Goal: Information Seeking & Learning: Learn about a topic

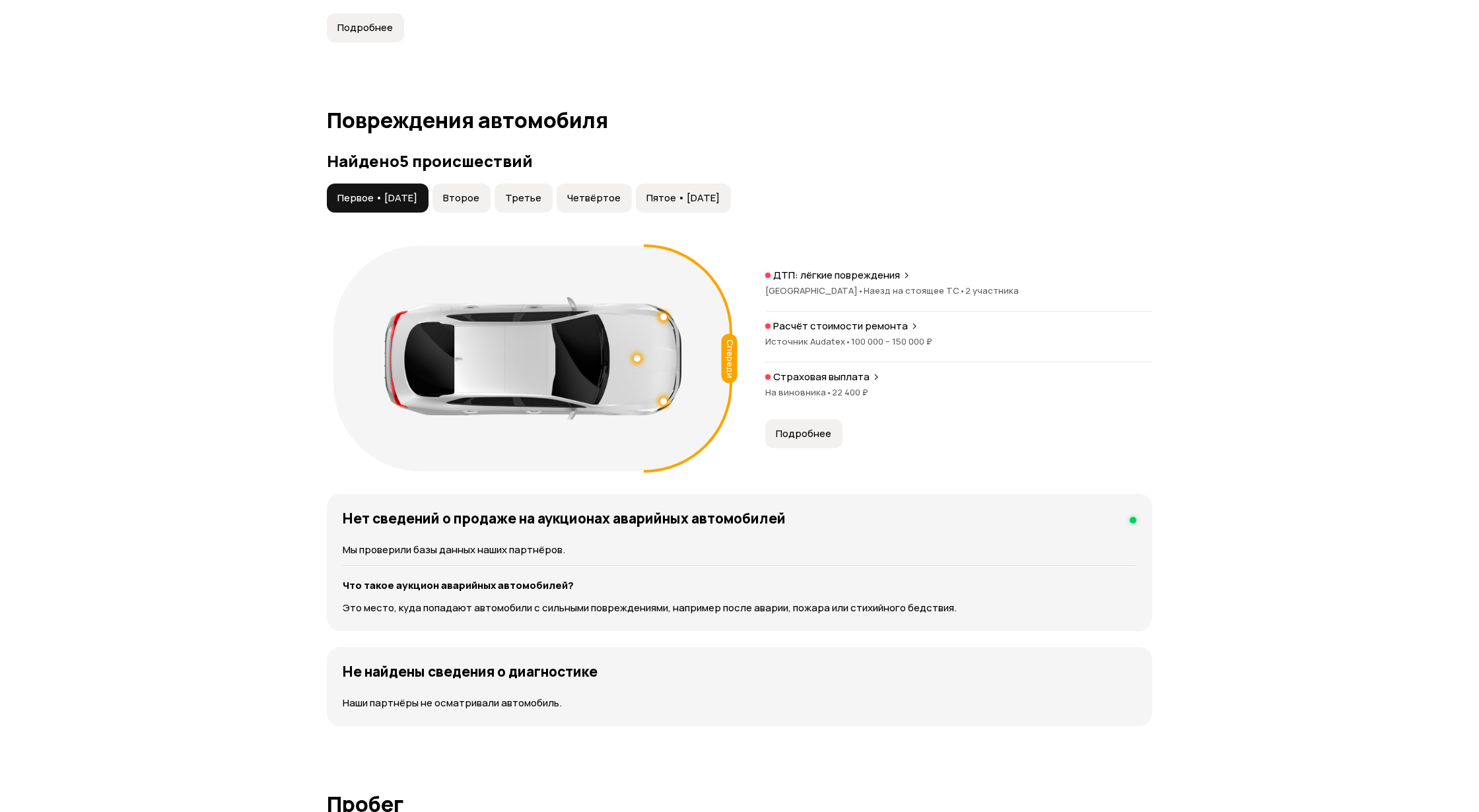
scroll to position [1320, 0]
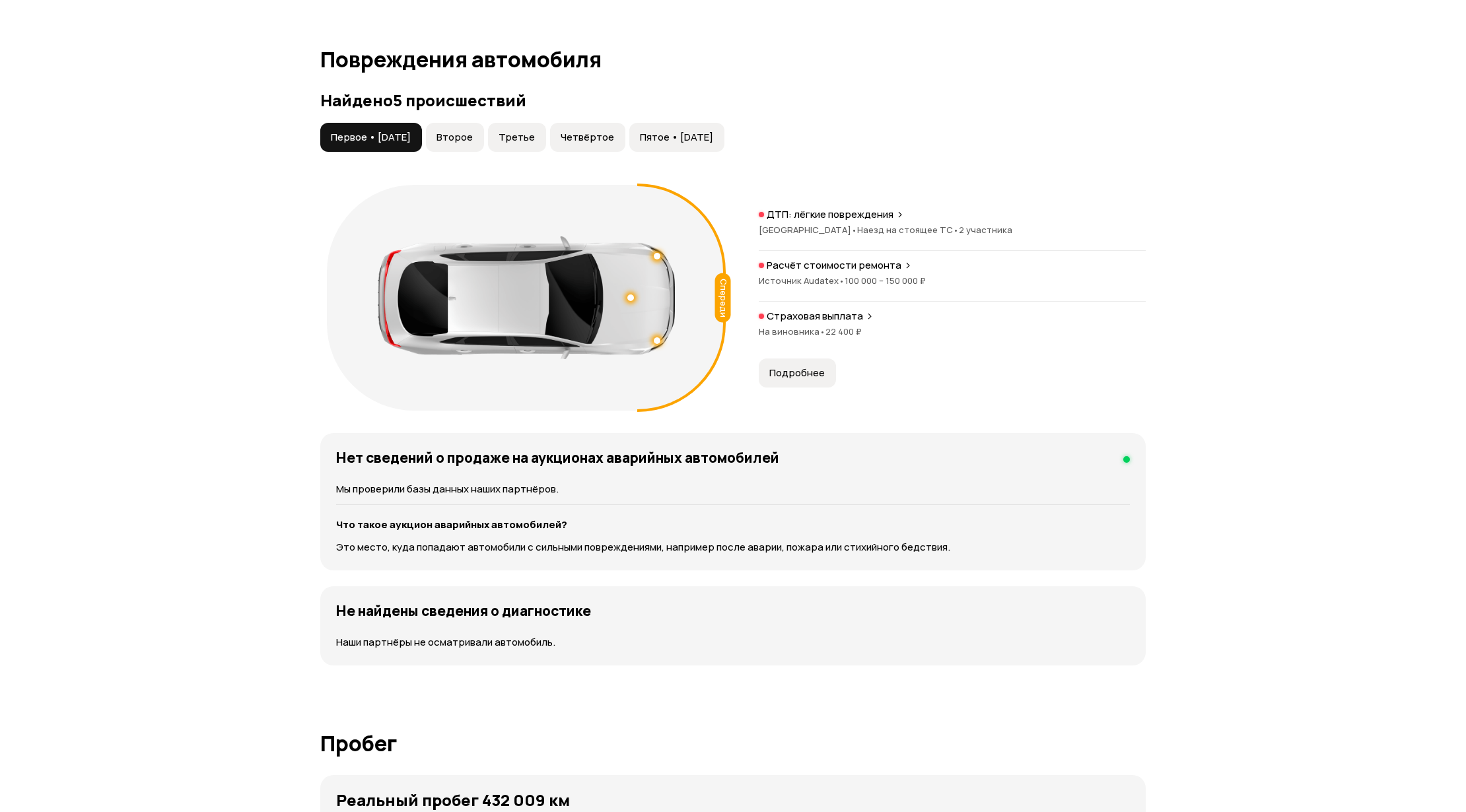
drag, startPoint x: 803, startPoint y: 368, endPoint x: 910, endPoint y: 363, distance: 107.1
click at [804, 368] on span "Подробнее" at bounding box center [797, 373] width 56 height 14
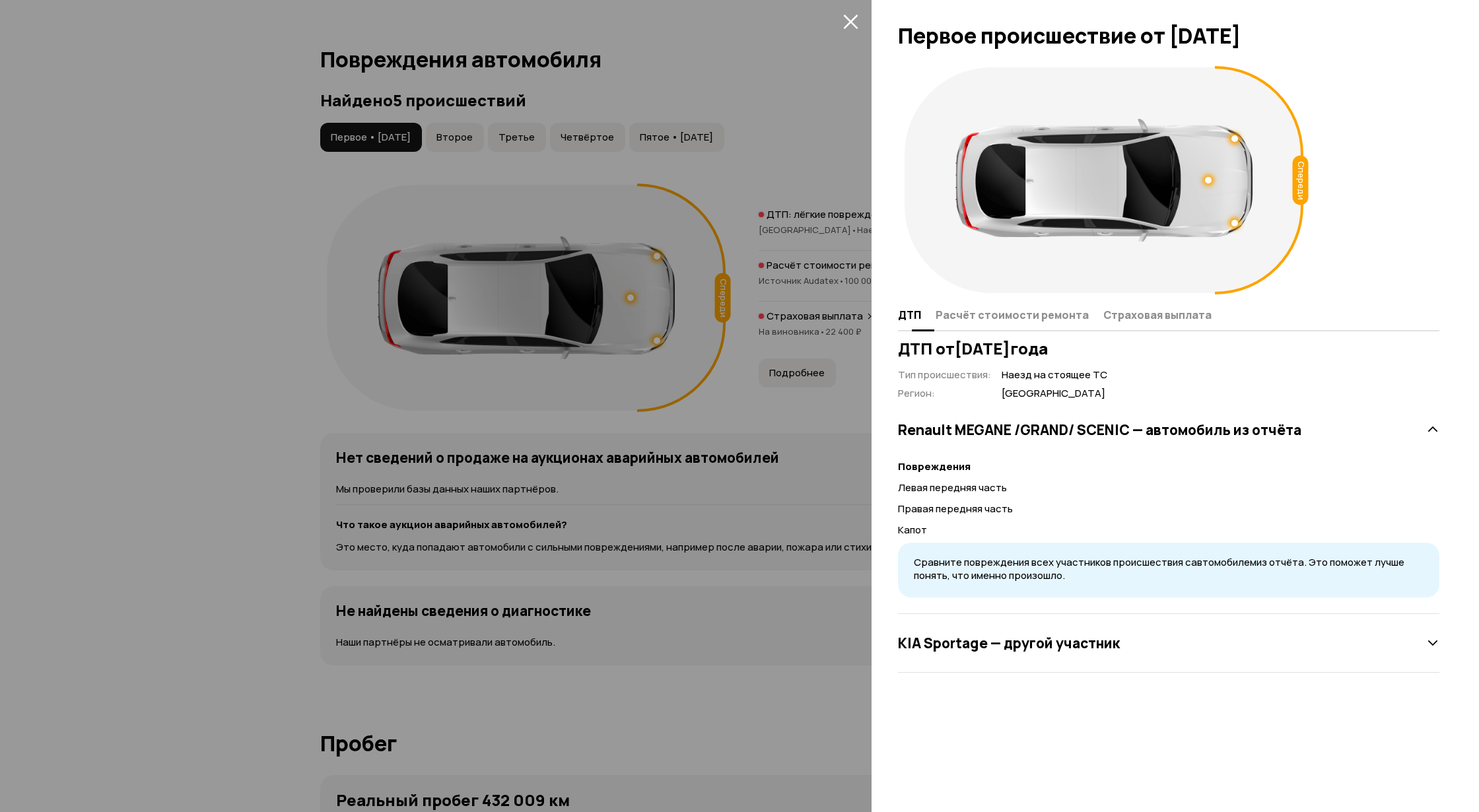
drag, startPoint x: 1030, startPoint y: 316, endPoint x: 1059, endPoint y: 316, distance: 29.0
click at [1030, 316] on span "Расчёт стоимости ремонта" at bounding box center [1012, 315] width 153 height 14
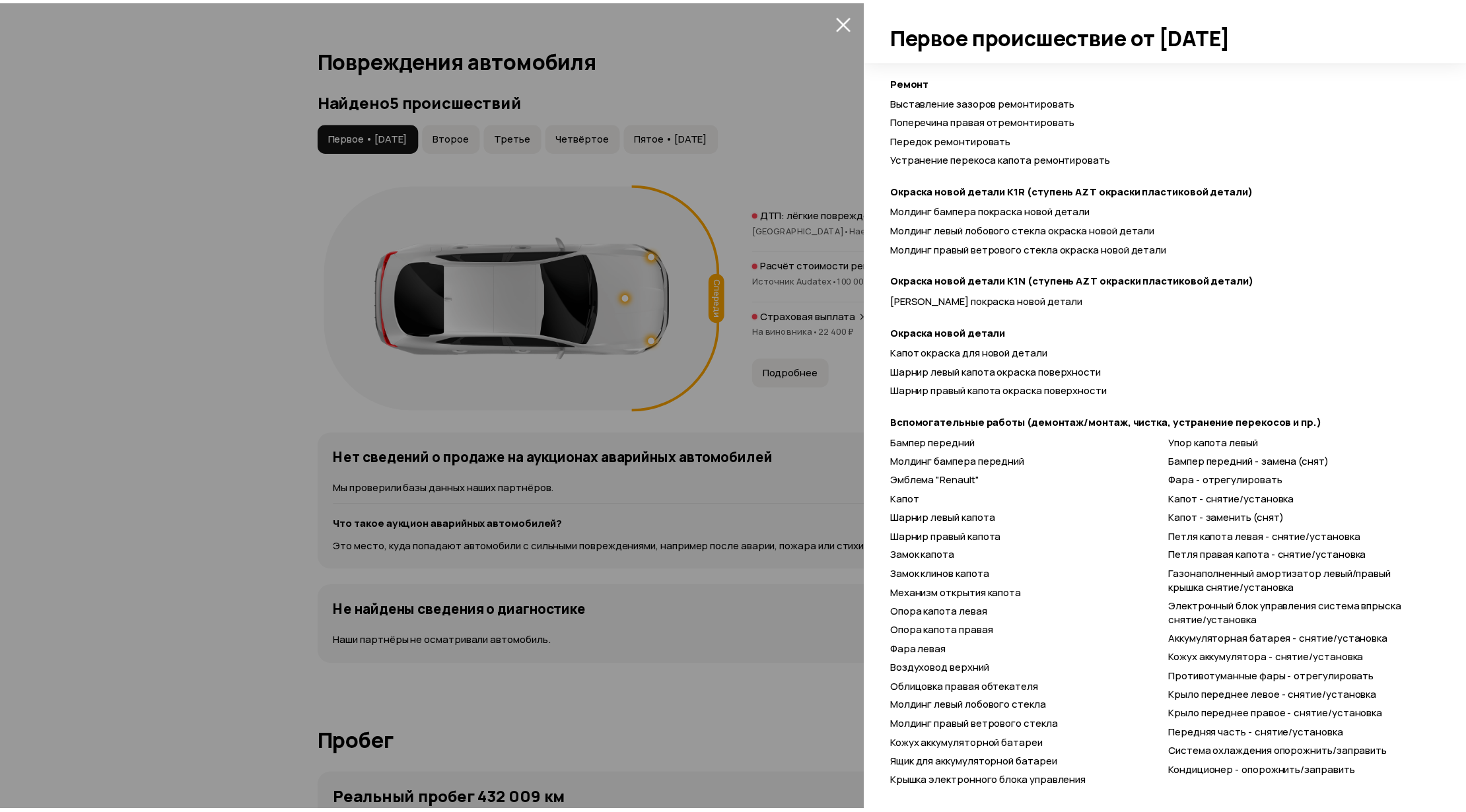
scroll to position [497, 0]
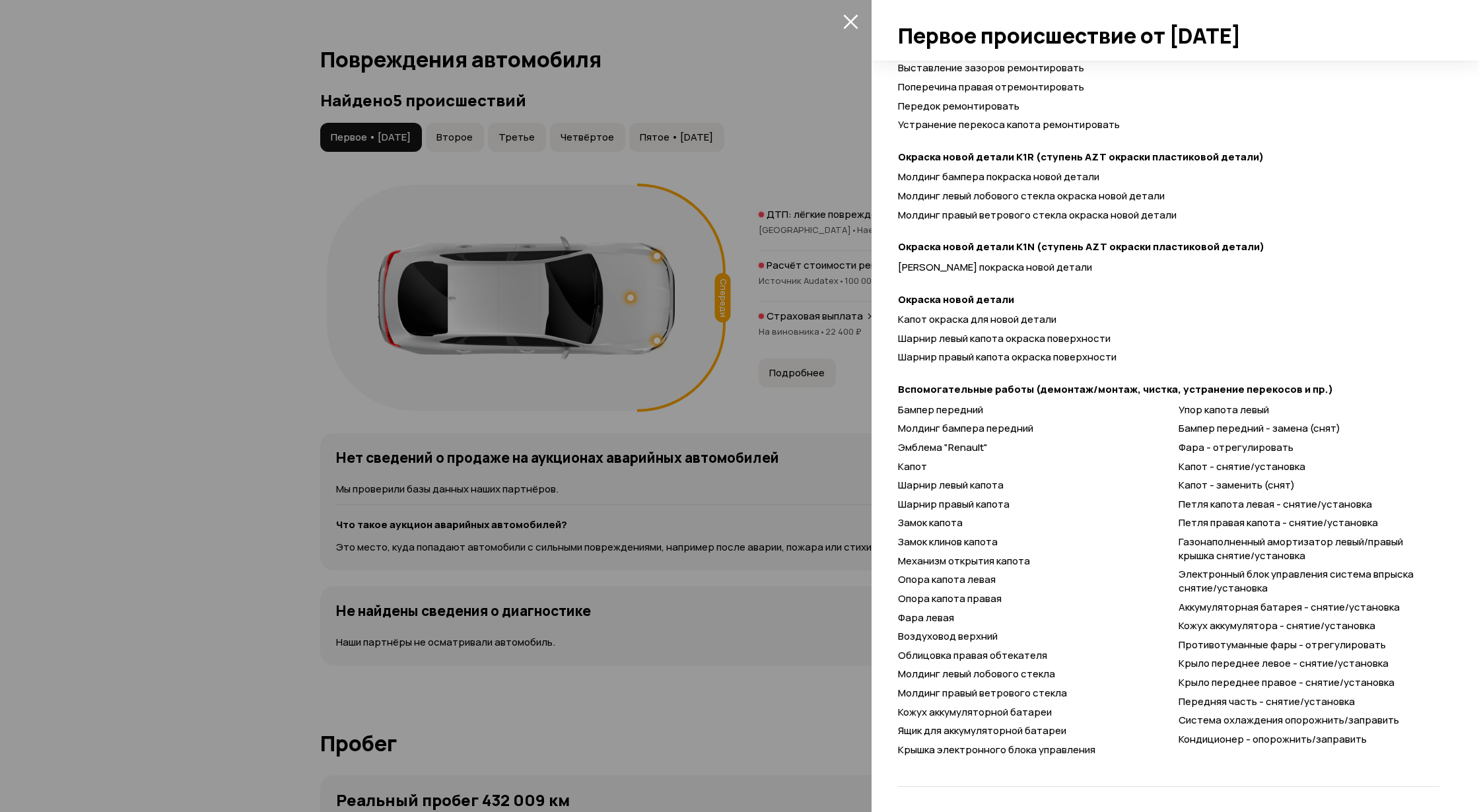
click at [835, 456] on div at bounding box center [739, 406] width 1479 height 812
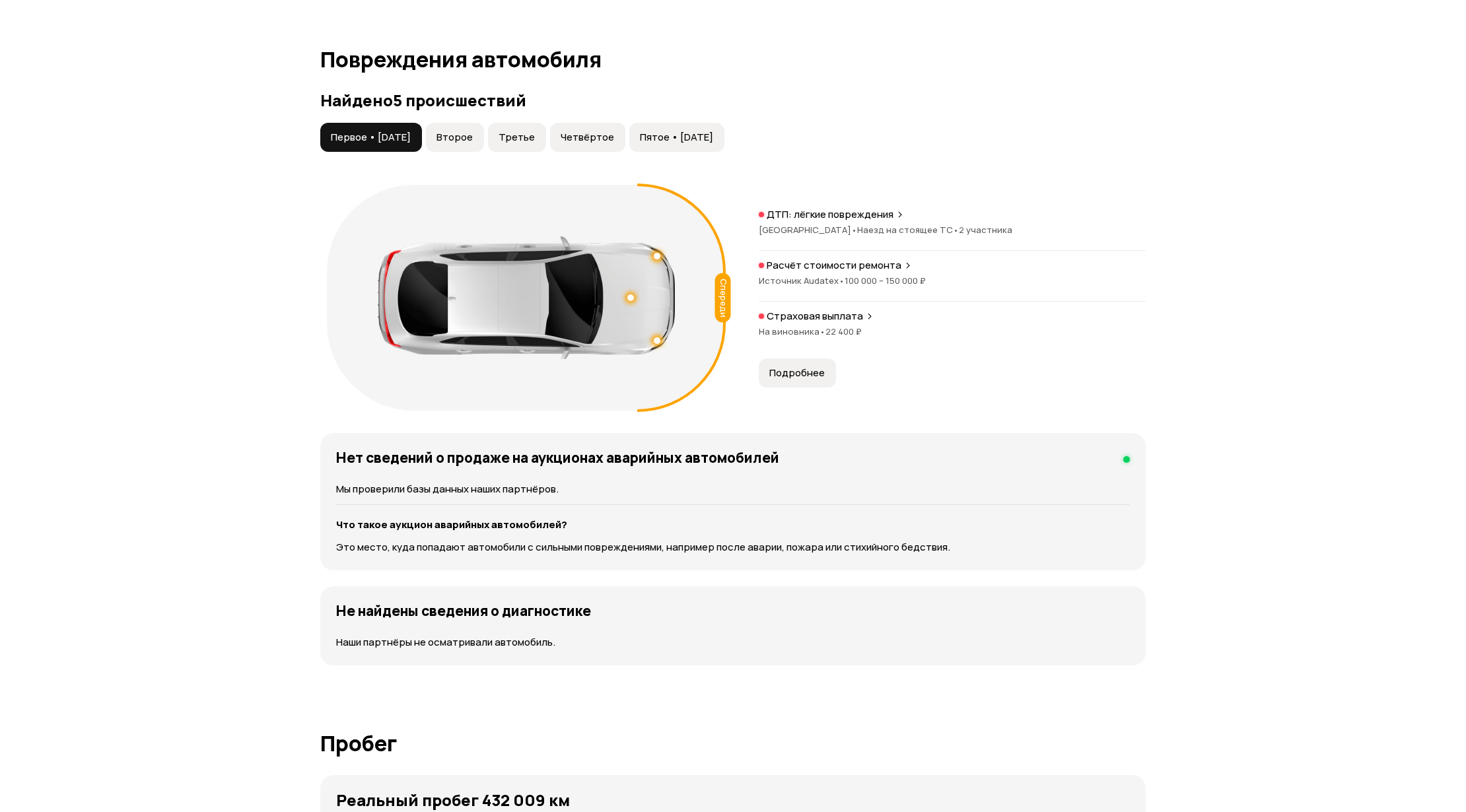
drag, startPoint x: 472, startPoint y: 138, endPoint x: 549, endPoint y: 138, distance: 77.0
click at [472, 137] on span "Второе" at bounding box center [454, 137] width 36 height 14
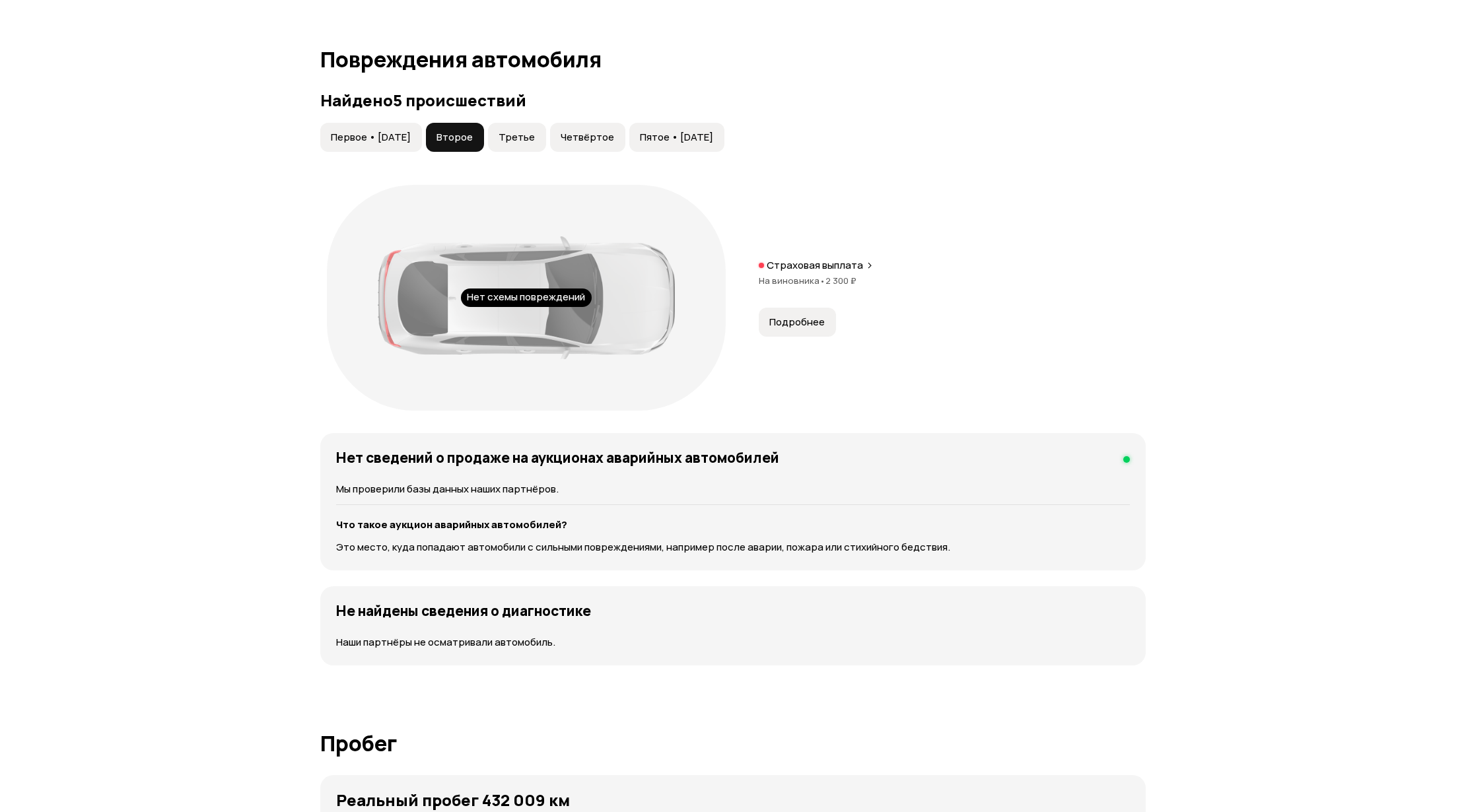
drag, startPoint x: 809, startPoint y: 328, endPoint x: 830, endPoint y: 329, distance: 21.0
click at [816, 328] on span "Подробнее" at bounding box center [797, 322] width 56 height 14
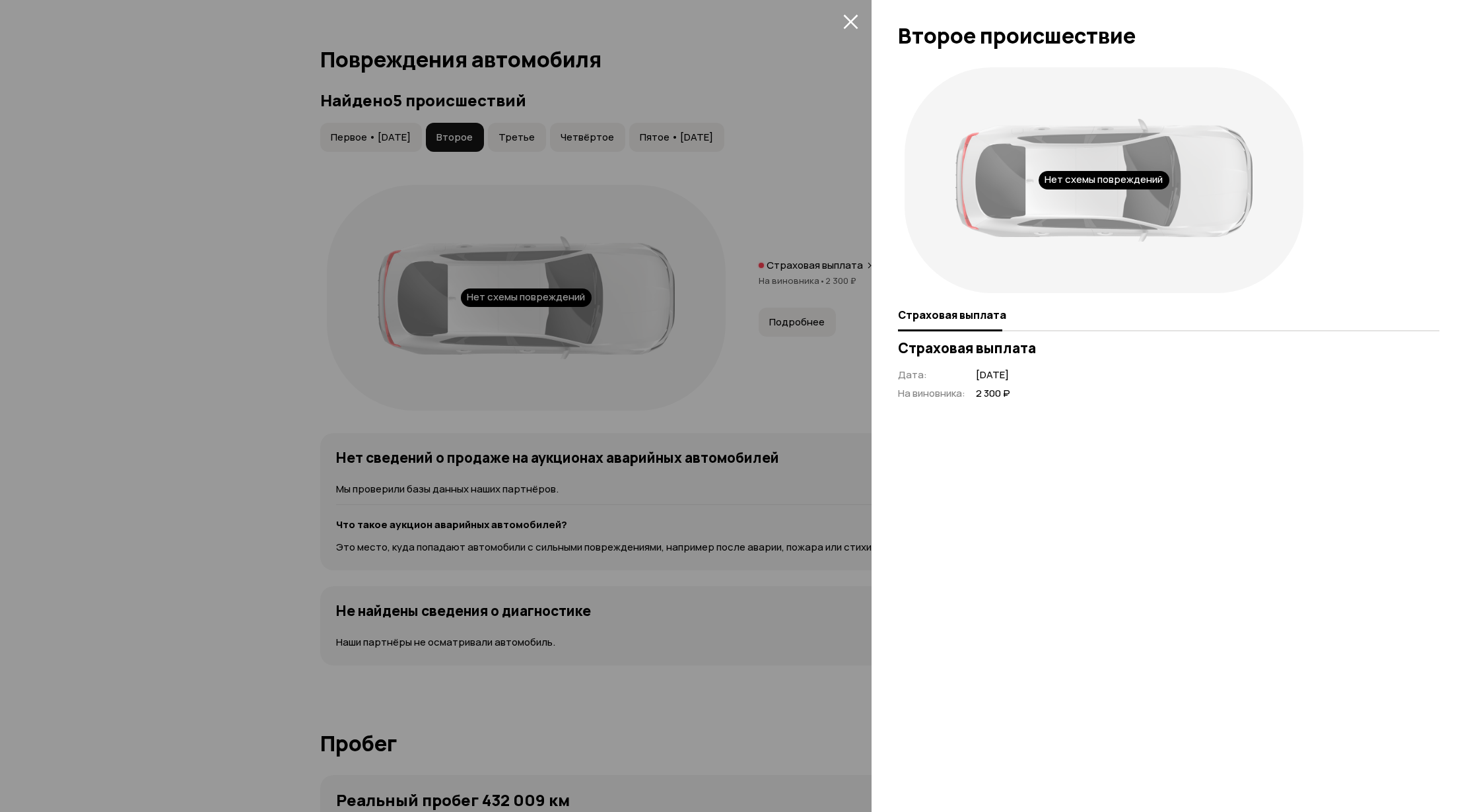
click at [537, 146] on div at bounding box center [739, 406] width 1479 height 812
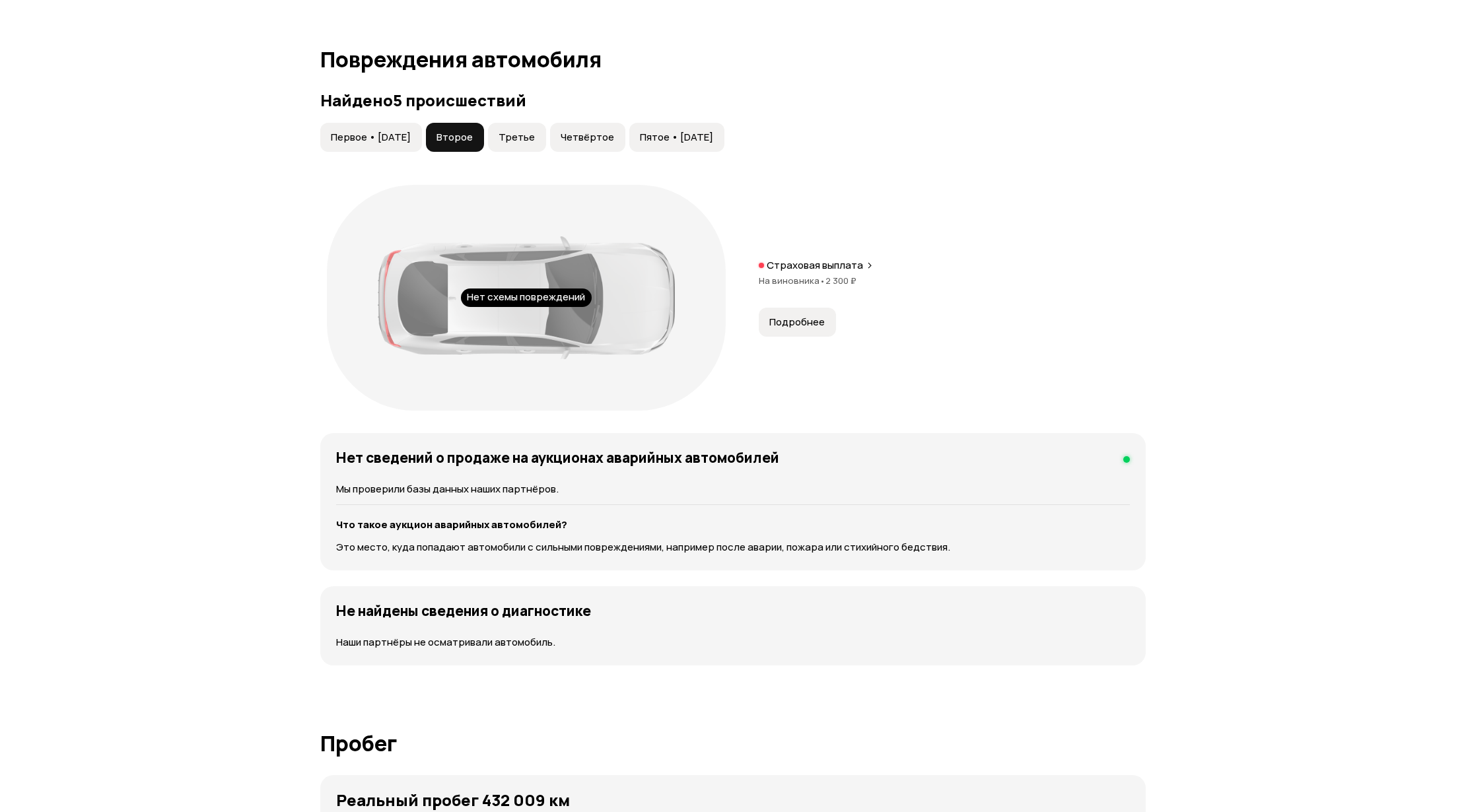
click at [535, 142] on span "Третье" at bounding box center [516, 137] width 36 height 14
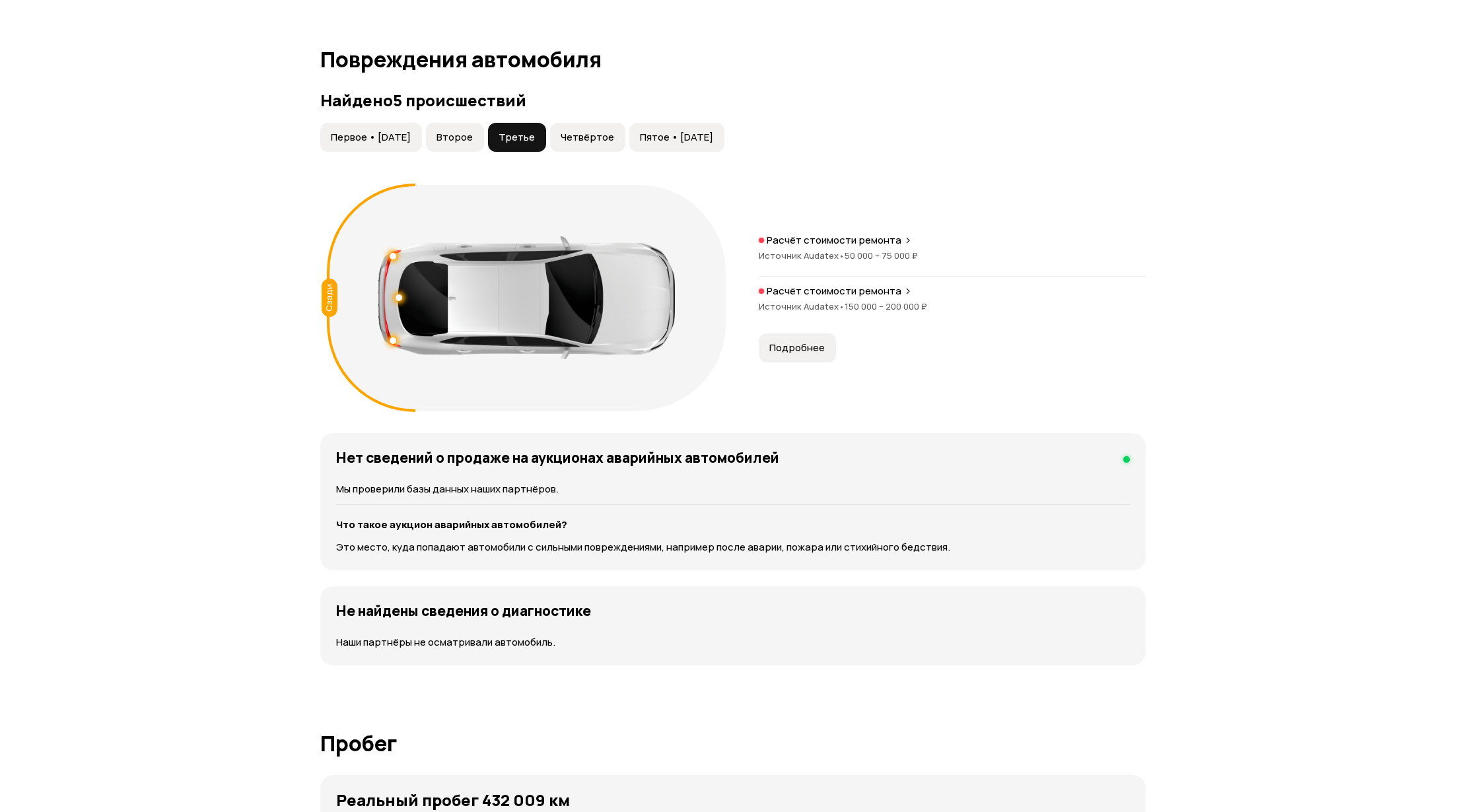
drag, startPoint x: 807, startPoint y: 351, endPoint x: 878, endPoint y: 350, distance: 71.0
click at [808, 351] on span "Подробнее" at bounding box center [797, 349] width 56 height 14
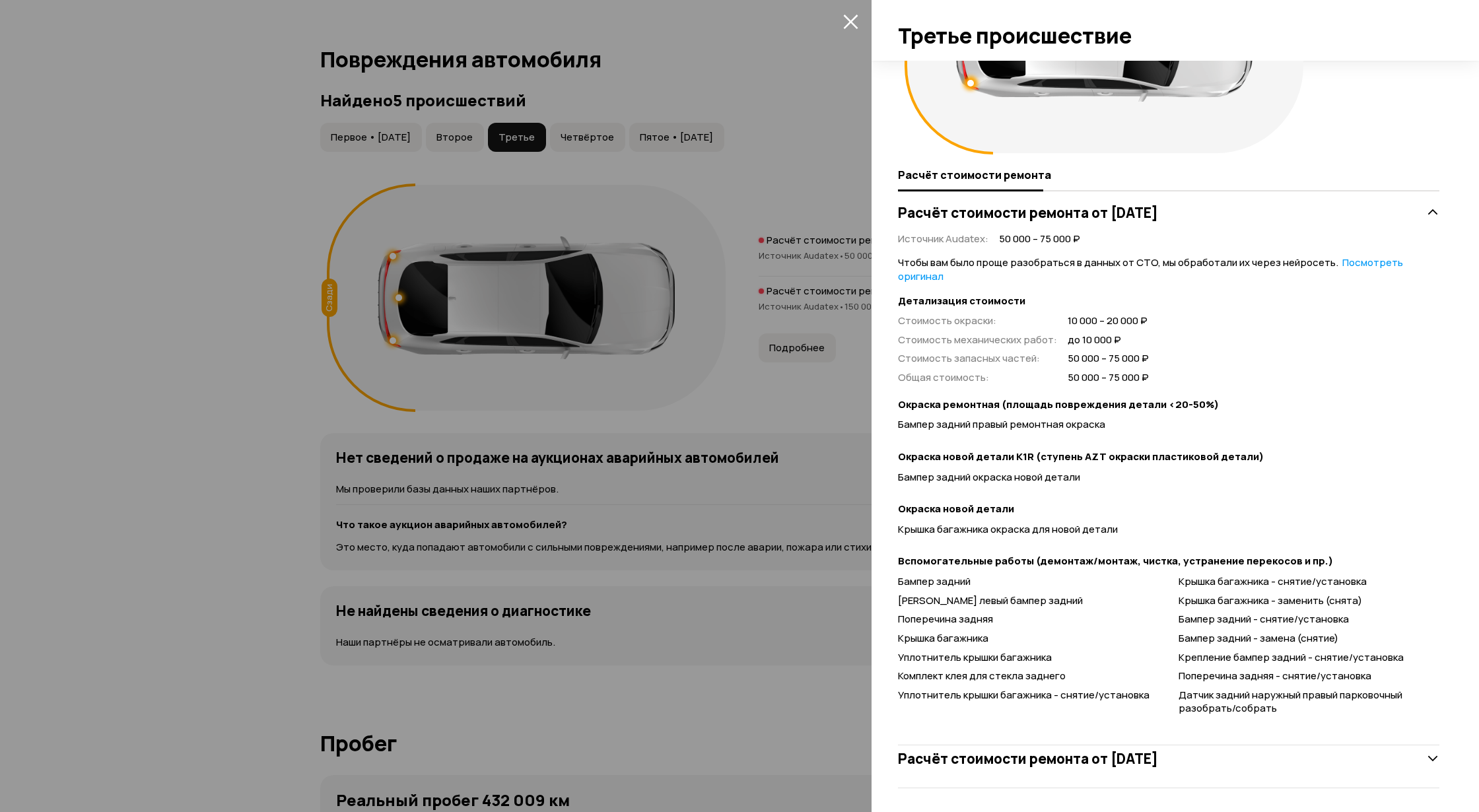
scroll to position [141, 0]
click at [1158, 758] on h3 "Расчёт стоимости ремонта от [DATE]" at bounding box center [1027, 757] width 260 height 18
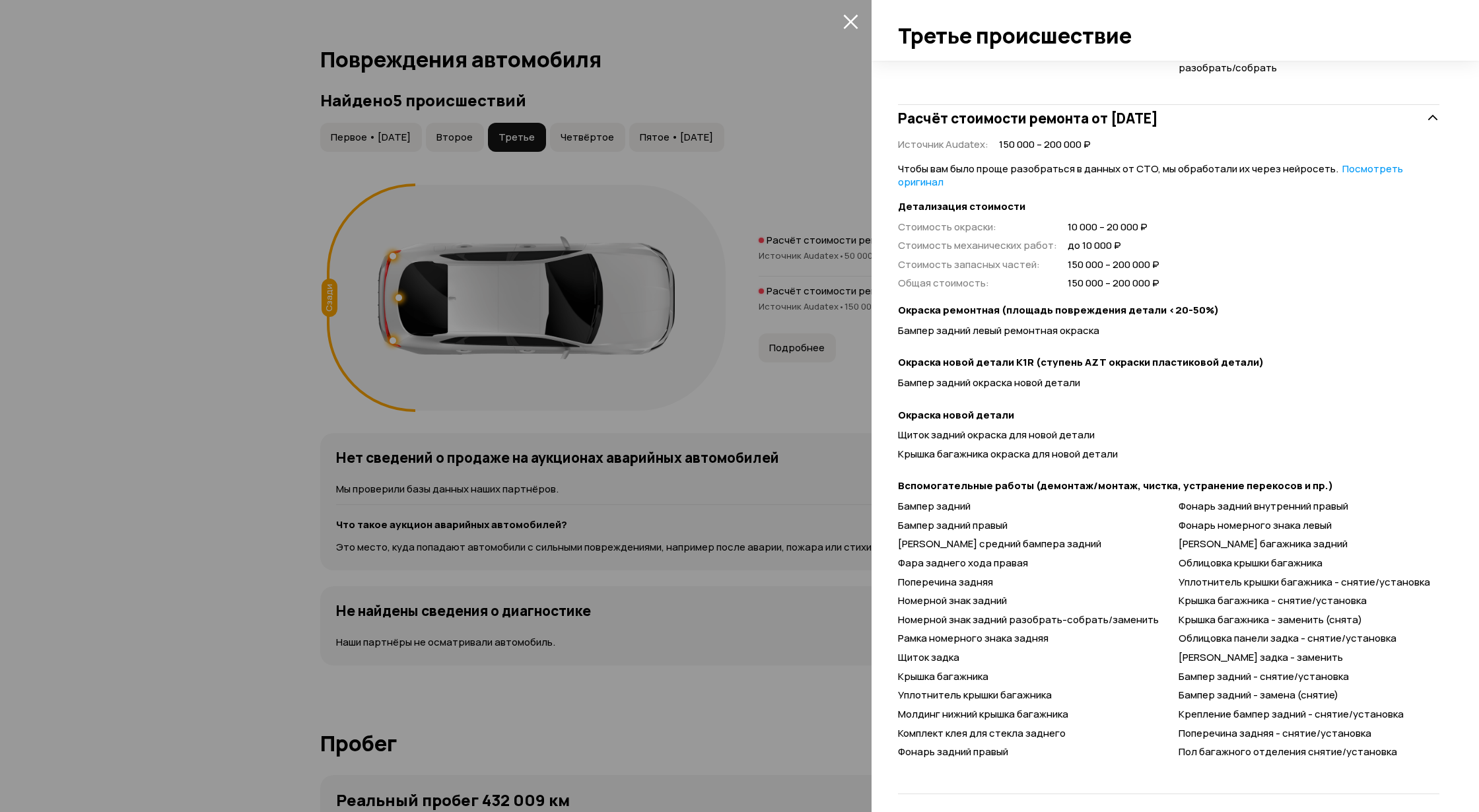
scroll to position [788, 0]
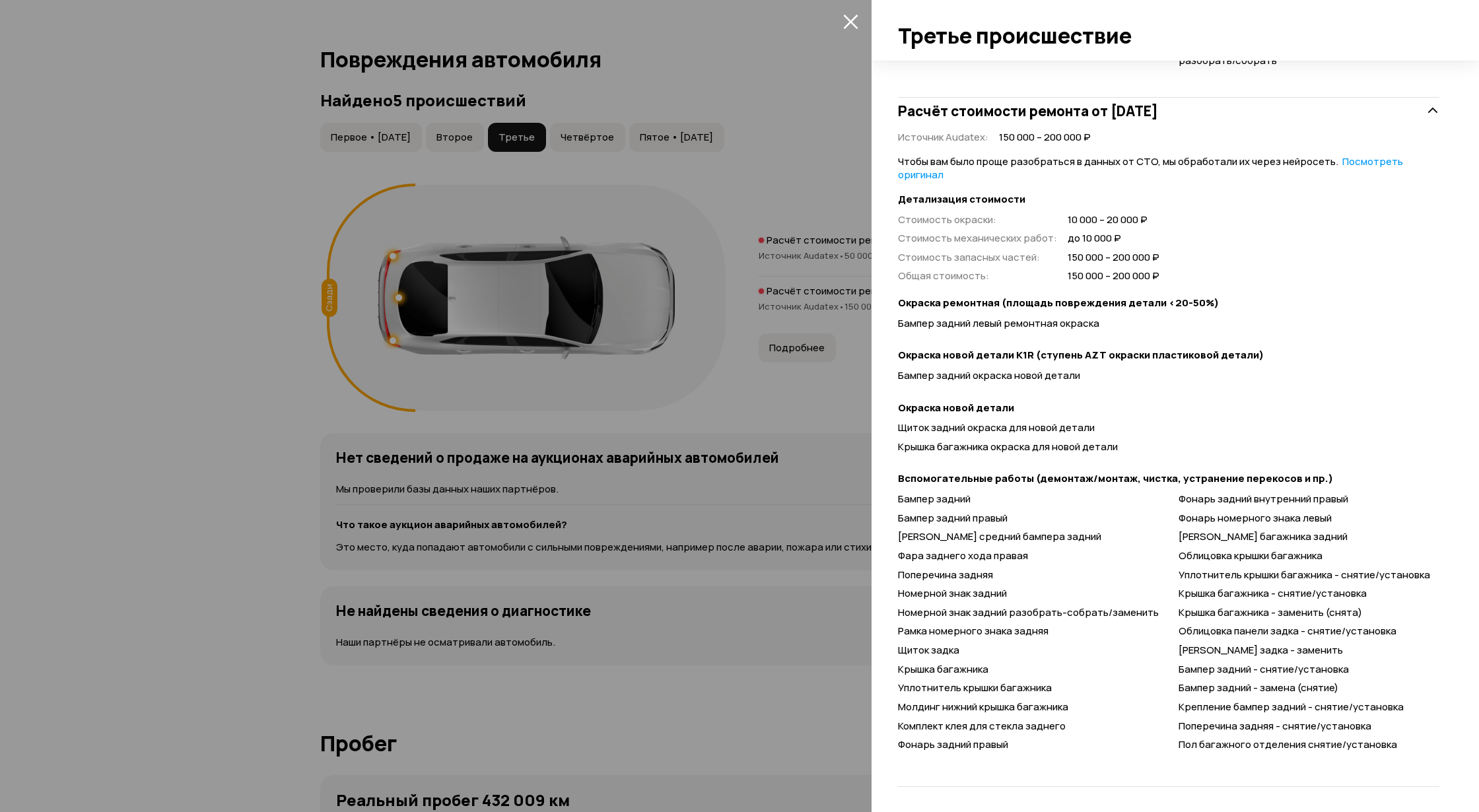
click at [608, 140] on div at bounding box center [739, 406] width 1479 height 812
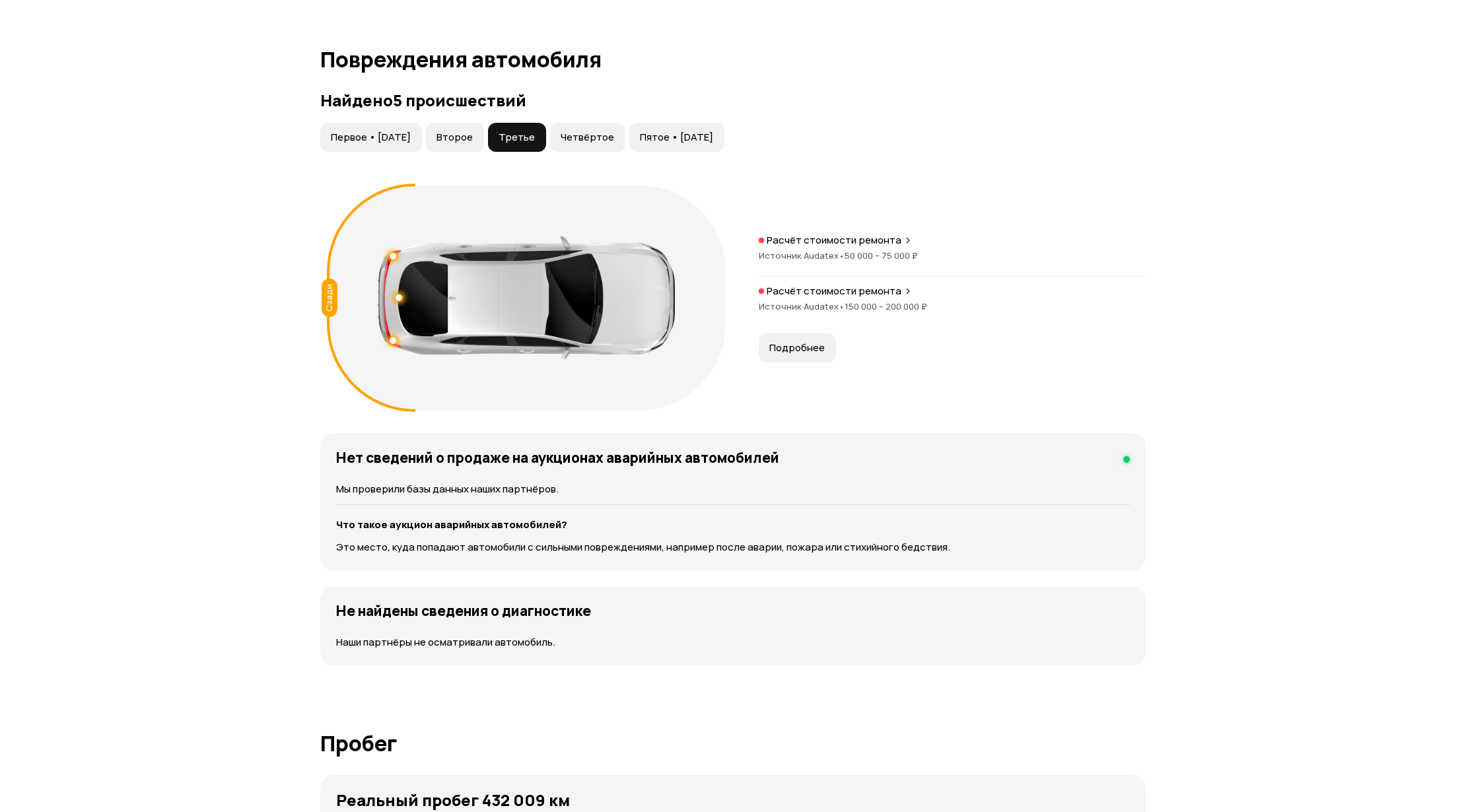
click at [608, 130] on button "Четвёртое" at bounding box center [587, 137] width 75 height 29
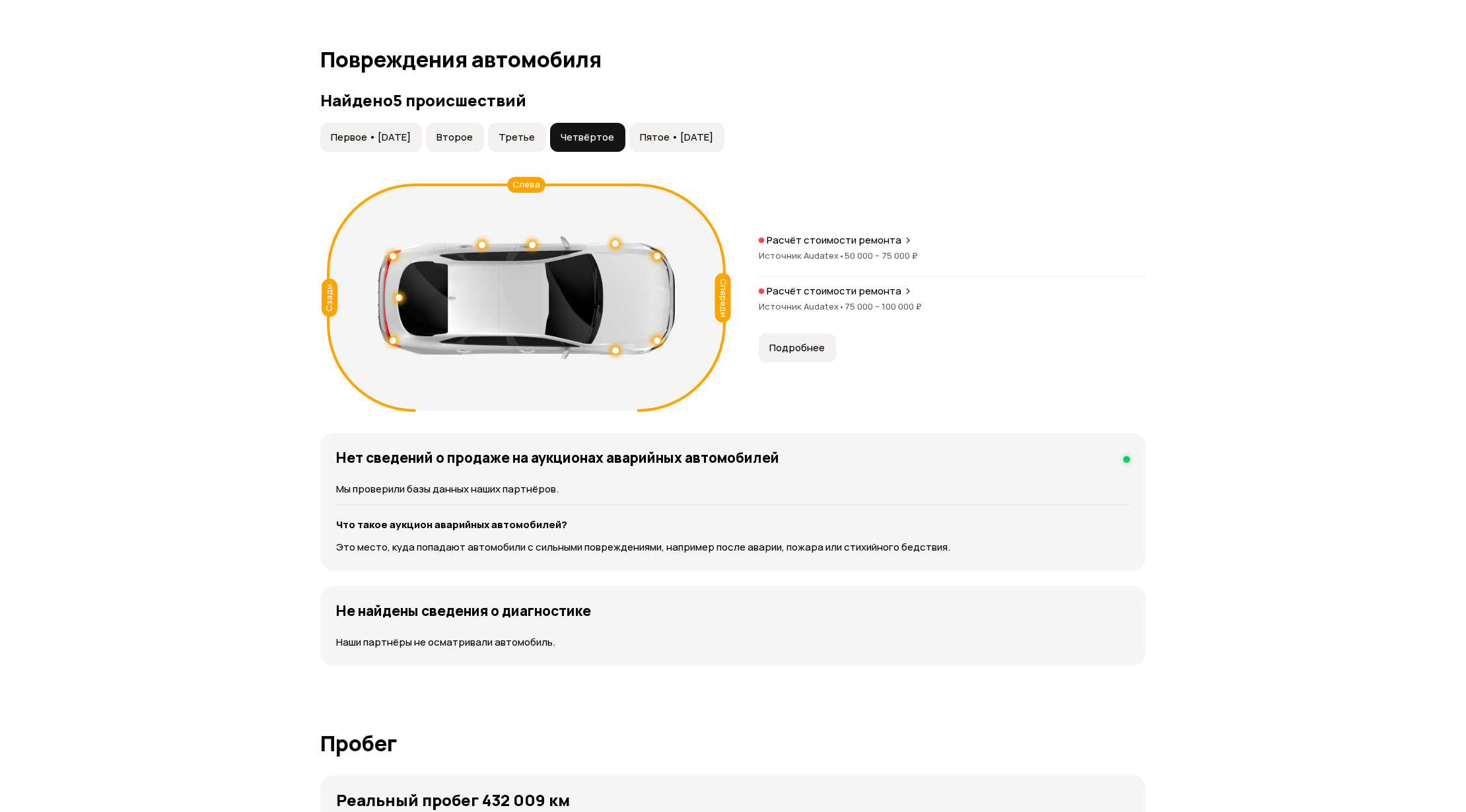
click at [807, 345] on span "Подробнее" at bounding box center [797, 349] width 56 height 14
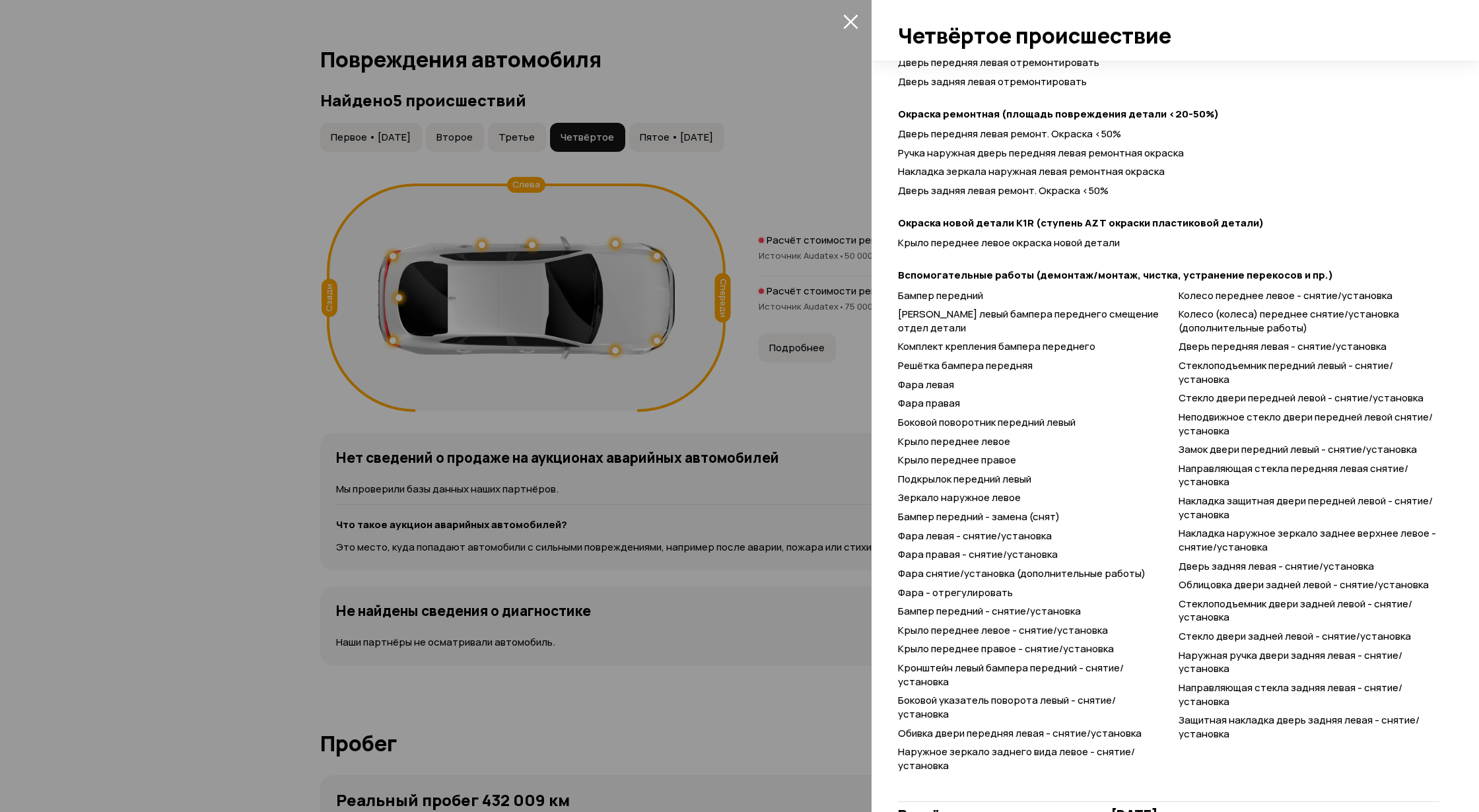
scroll to position [561, 0]
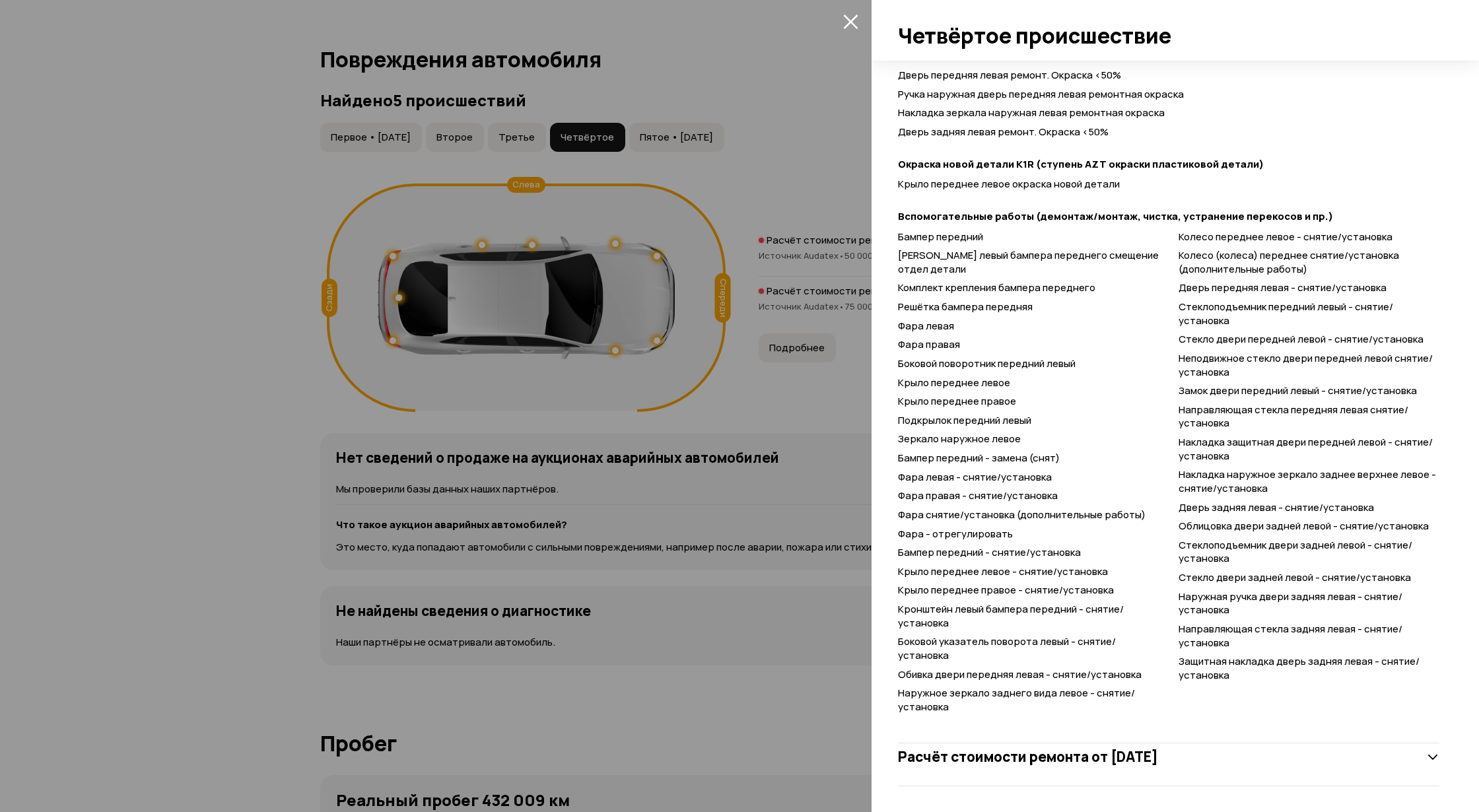
click at [1110, 749] on h3 "Расчёт стоимости ремонта от [DATE]" at bounding box center [1027, 757] width 260 height 18
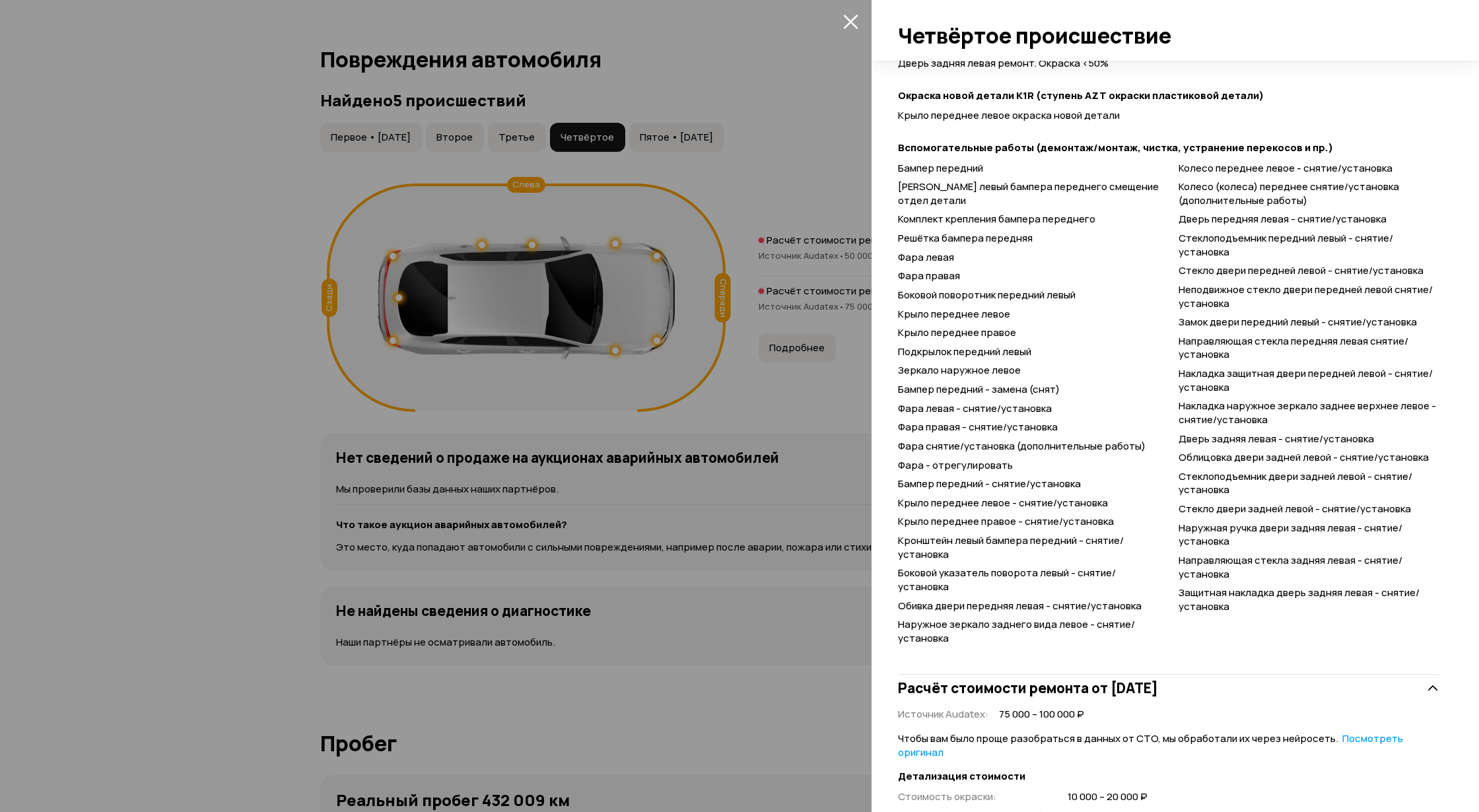
scroll to position [1054, 0]
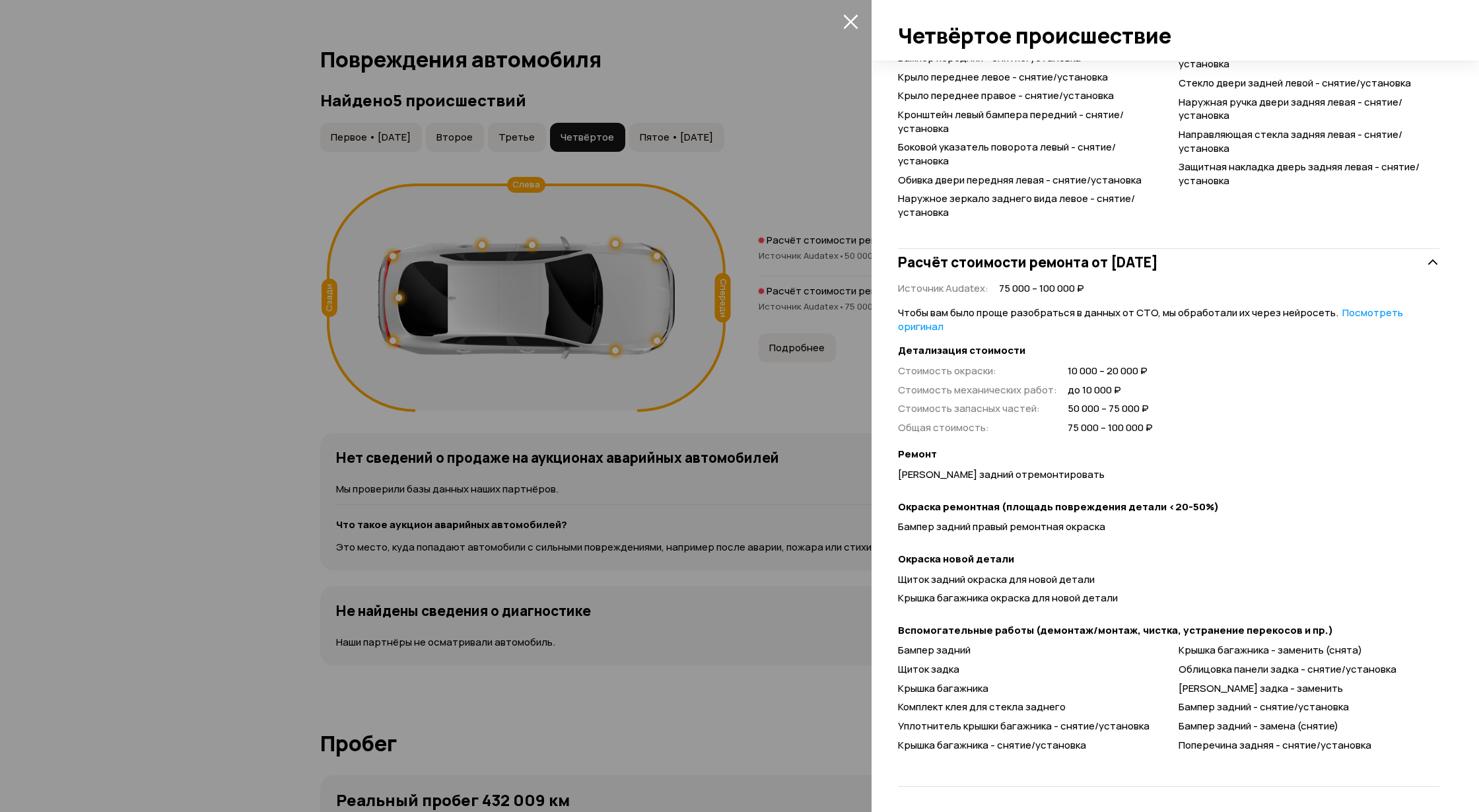
drag, startPoint x: 763, startPoint y: 216, endPoint x: 694, endPoint y: 163, distance: 87.0
click at [757, 211] on div at bounding box center [739, 406] width 1479 height 812
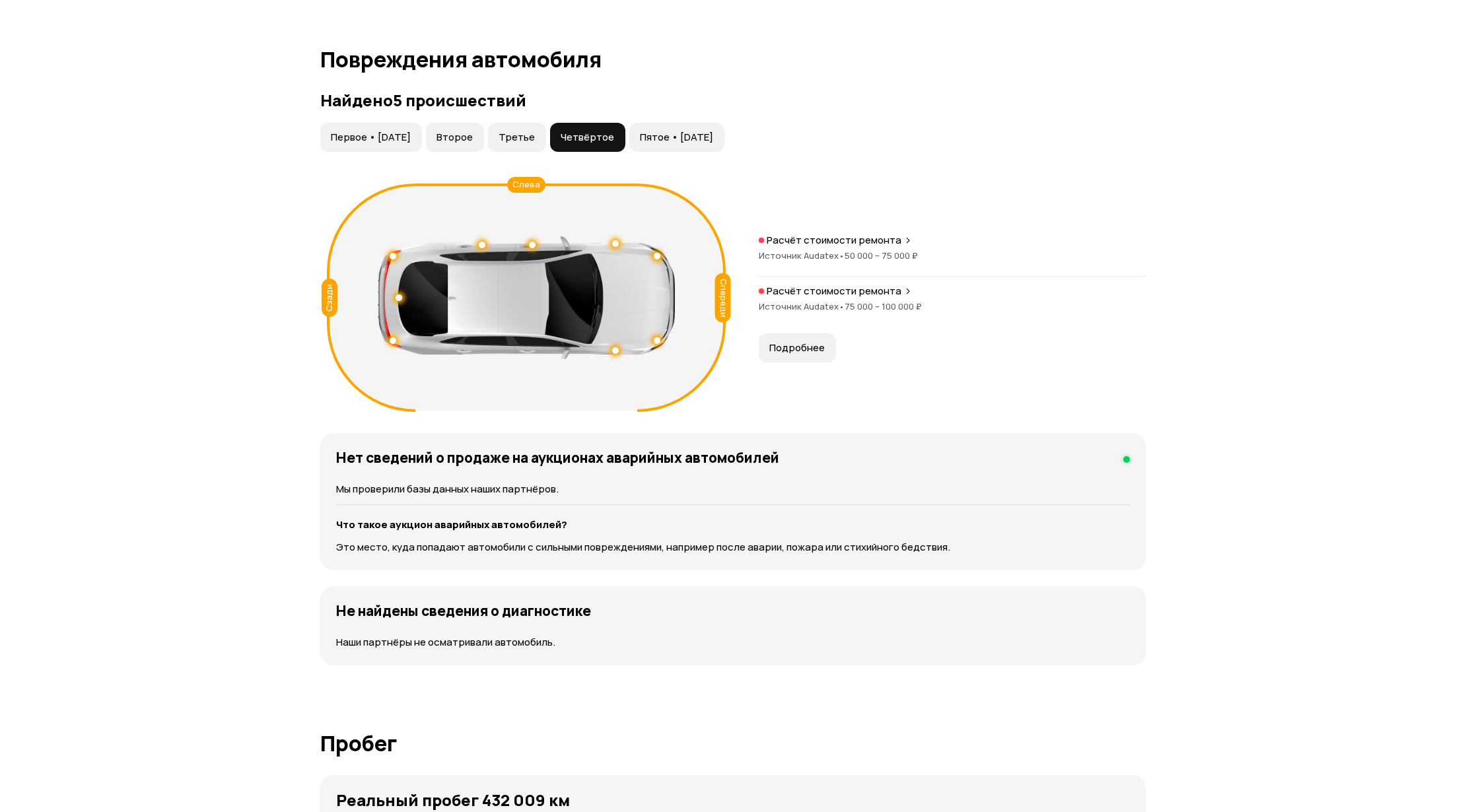
click at [696, 136] on span "Пятое • [DATE]" at bounding box center [676, 137] width 73 height 14
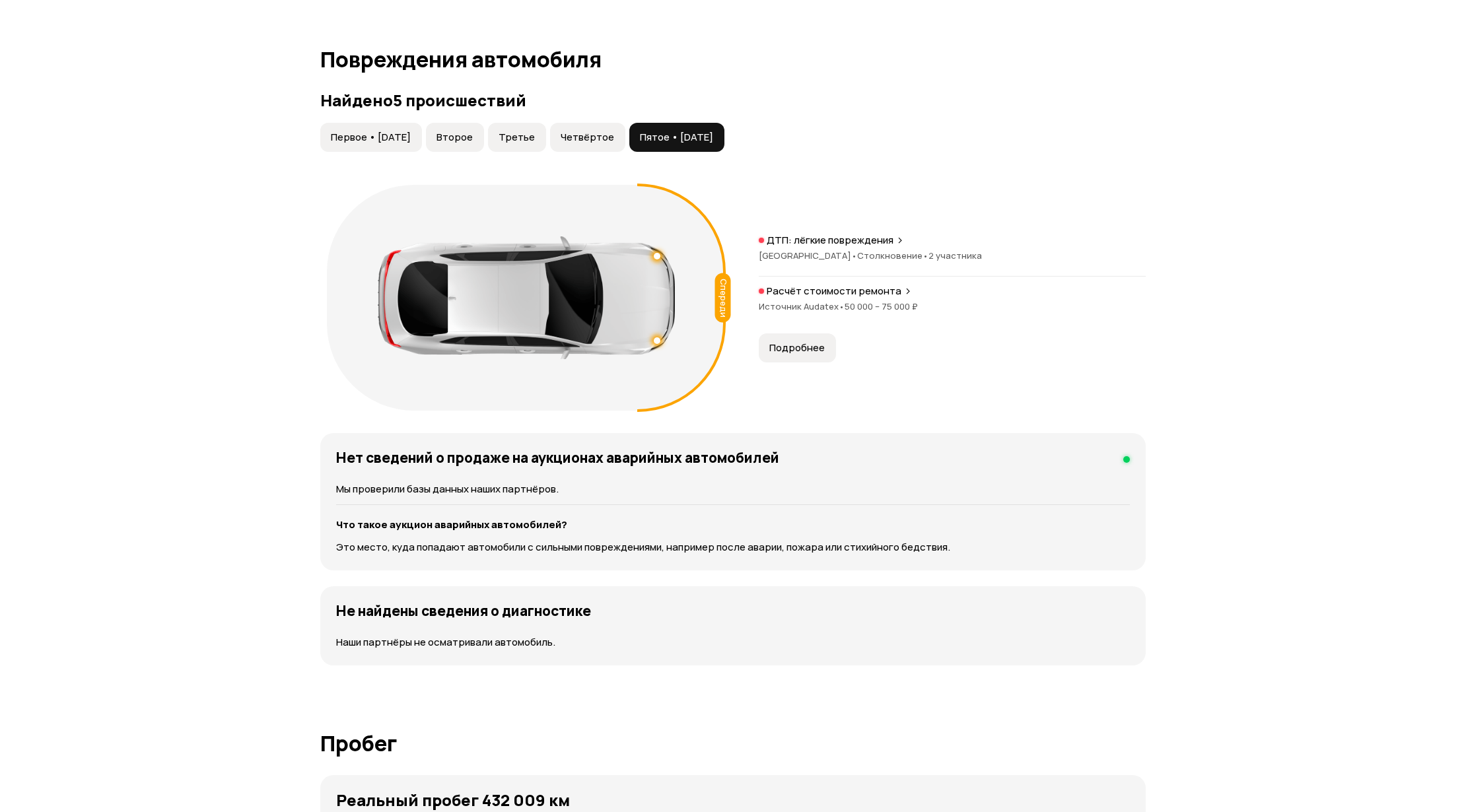
click at [812, 346] on span "Подробнее" at bounding box center [797, 349] width 56 height 14
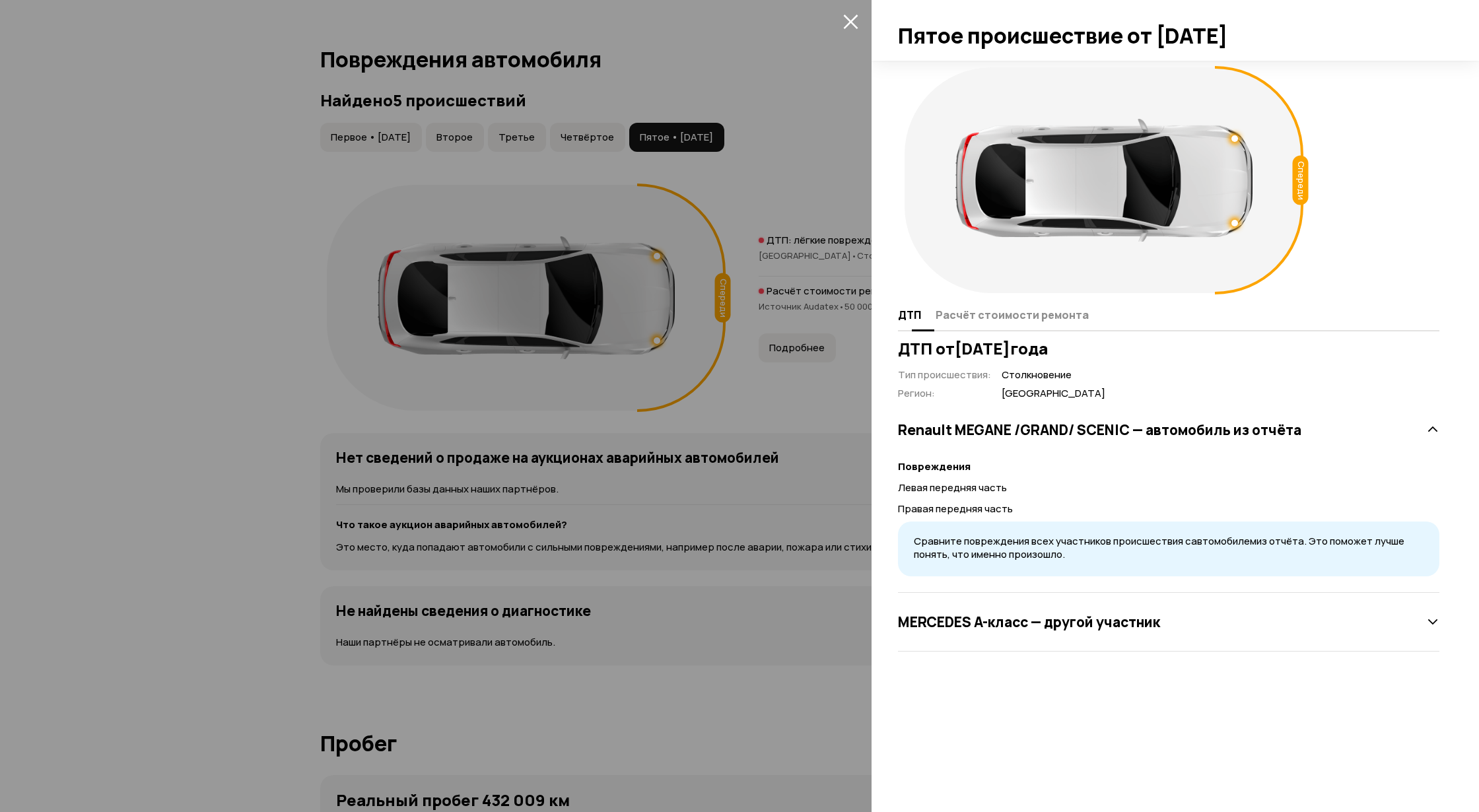
click at [954, 313] on span "Расчёт стоимости ремонта" at bounding box center [1012, 315] width 153 height 14
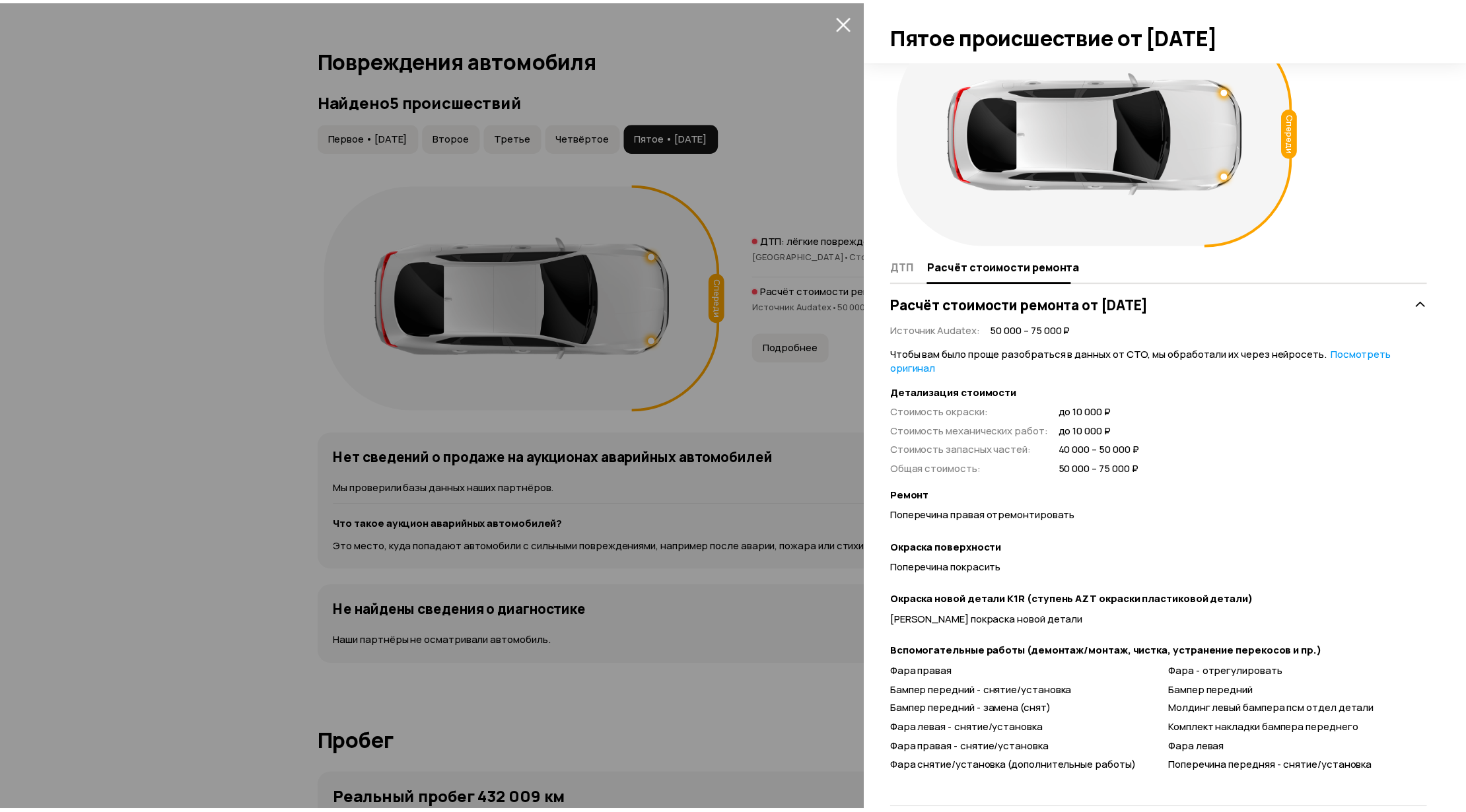
scroll to position [71, 0]
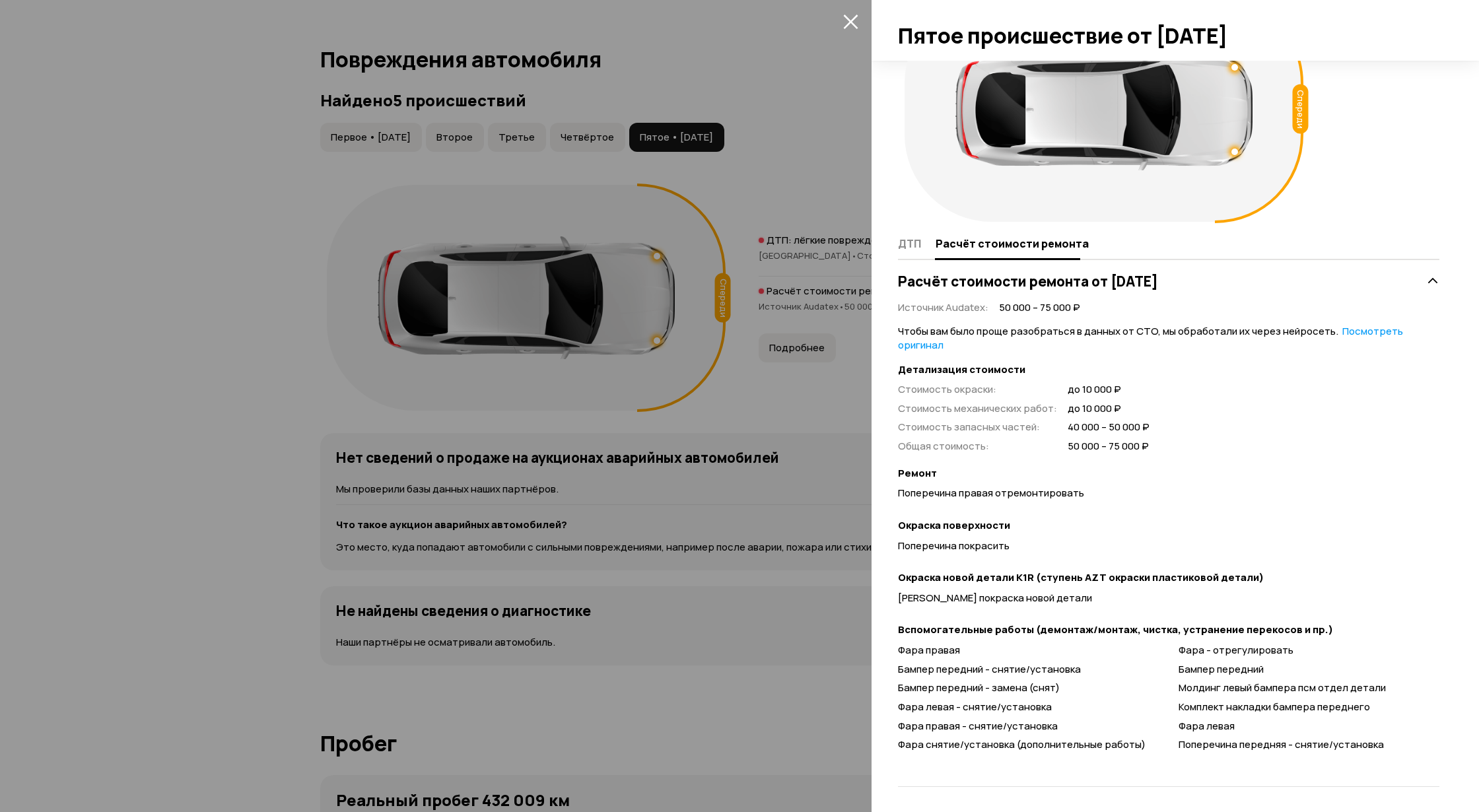
click at [656, 344] on div at bounding box center [739, 406] width 1479 height 812
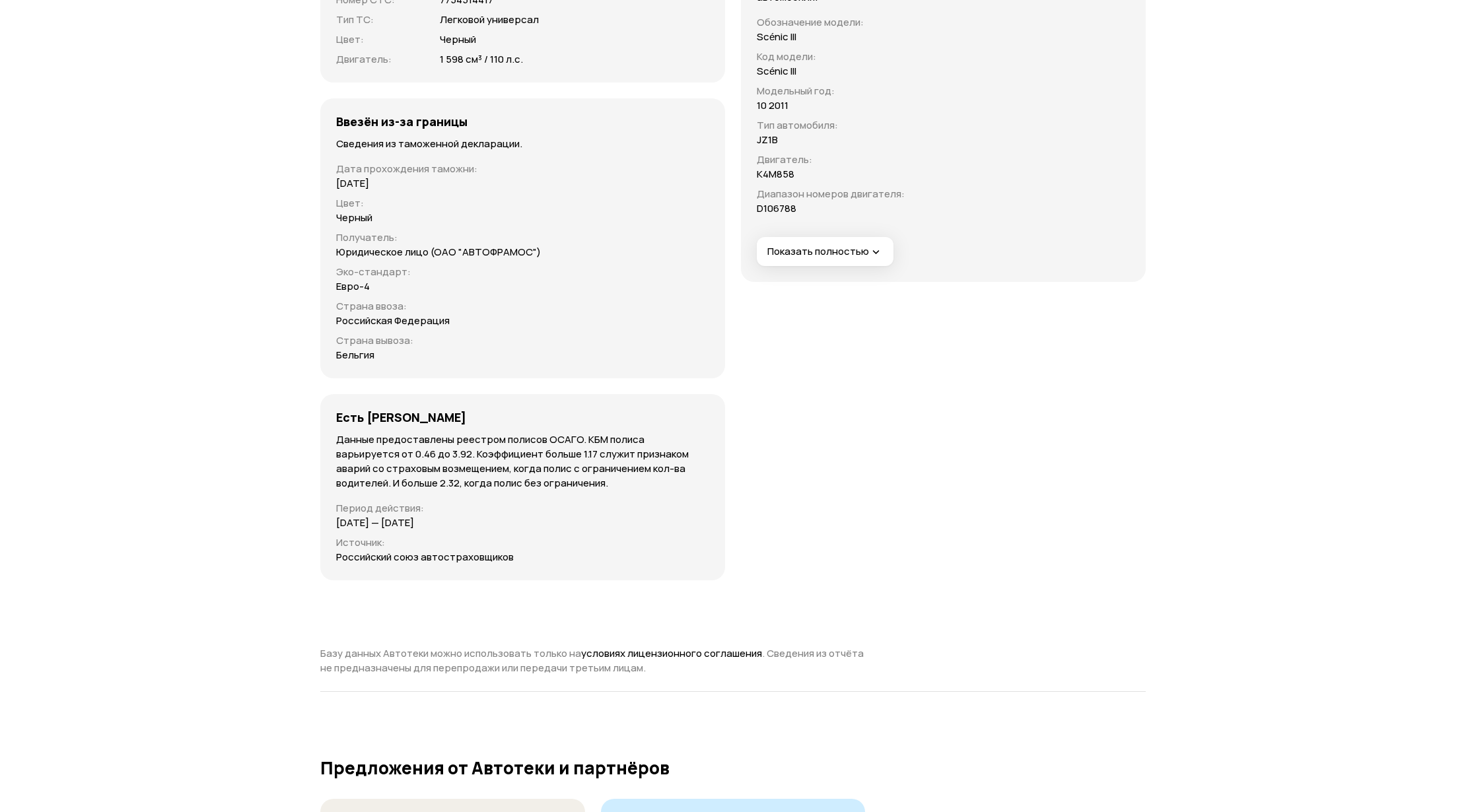
scroll to position [4225, 0]
